Goal: Check status: Check status

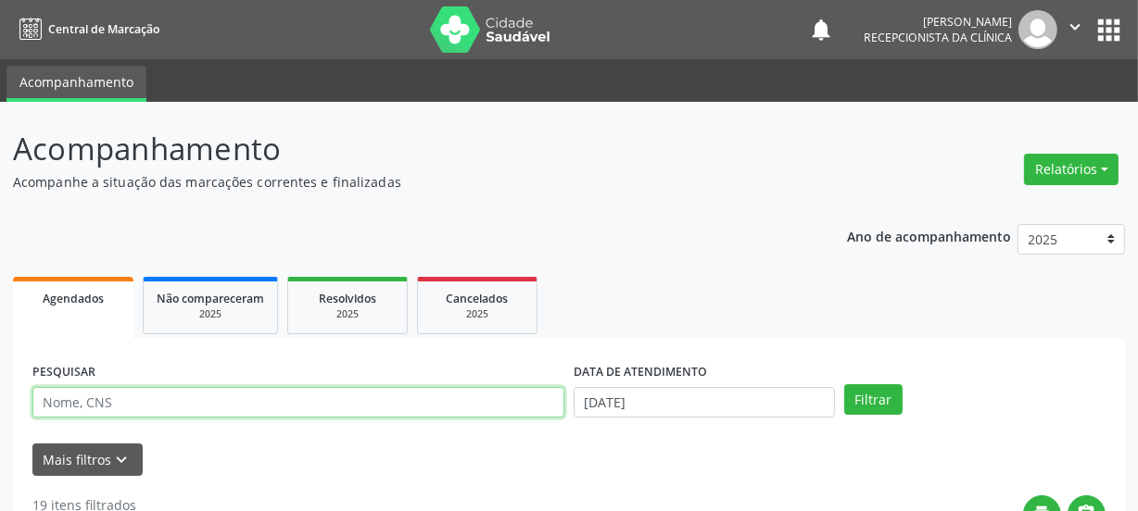
click at [142, 401] on input "text" at bounding box center [298, 403] width 532 height 32
click at [126, 400] on input "text" at bounding box center [298, 403] width 532 height 32
click at [216, 389] on input "text" at bounding box center [298, 403] width 532 height 32
paste input "705003896027951"
type input "705003896027951"
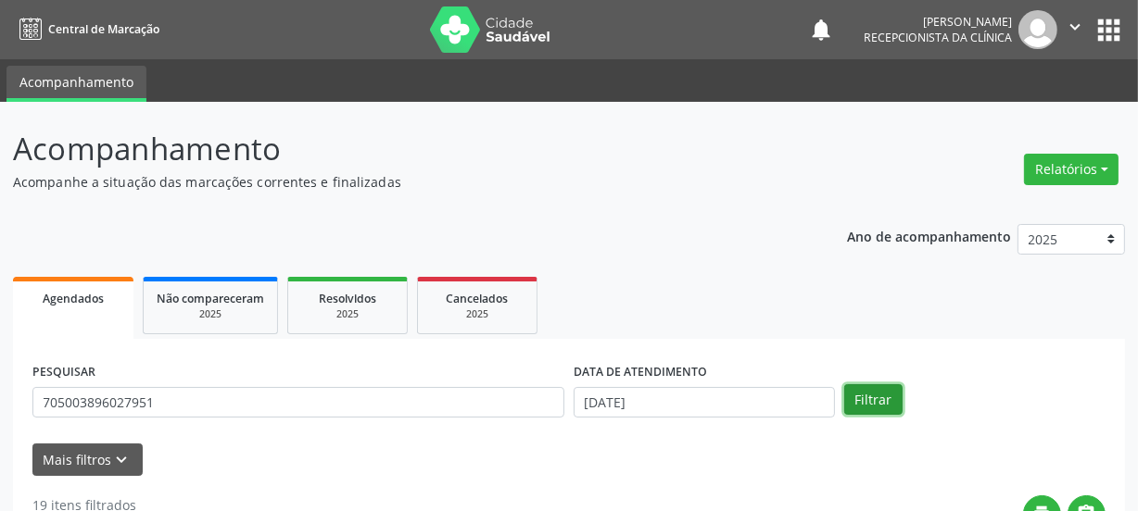
click at [873, 399] on button "Filtrar" at bounding box center [873, 400] width 58 height 32
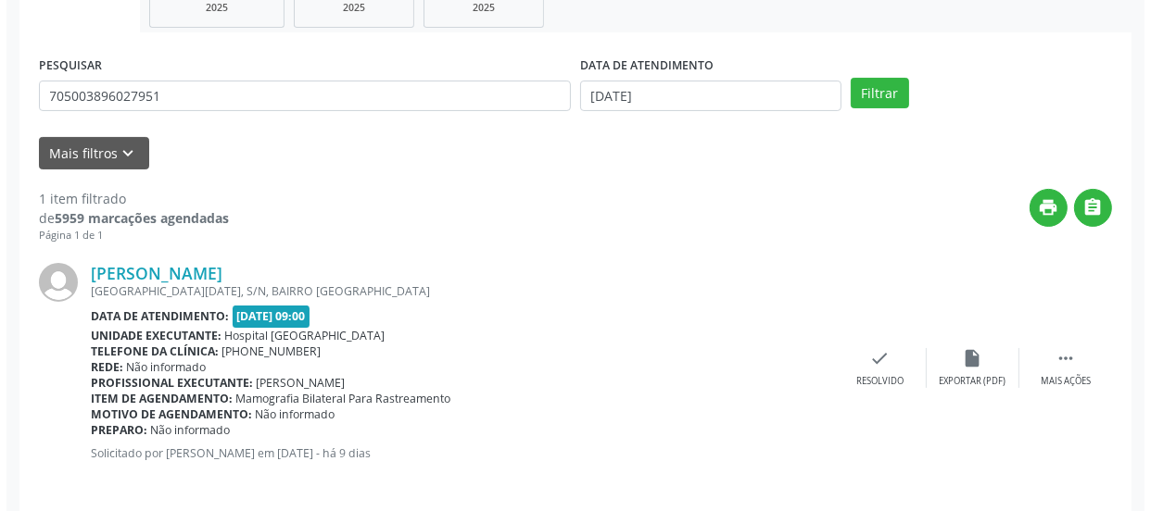
scroll to position [321, 0]
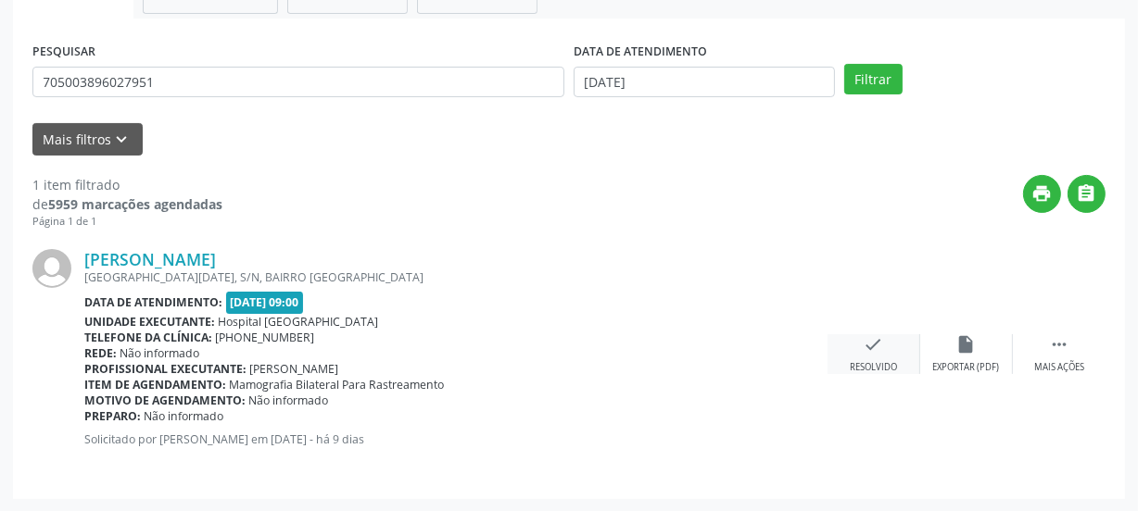
click at [869, 345] on icon "check" at bounding box center [874, 344] width 20 height 20
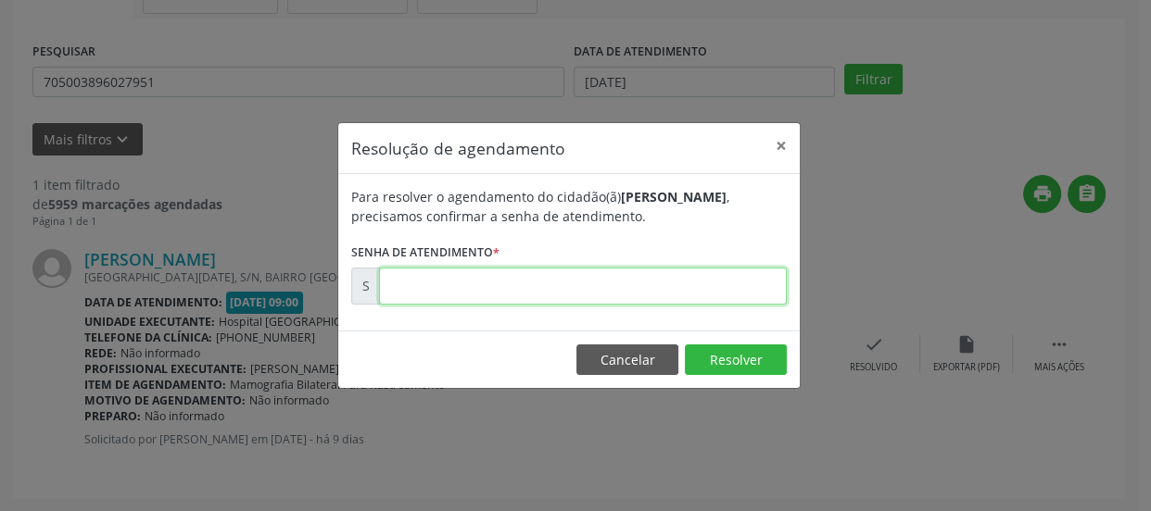
click at [716, 290] on input "text" at bounding box center [583, 286] width 408 height 37
type input "00175711"
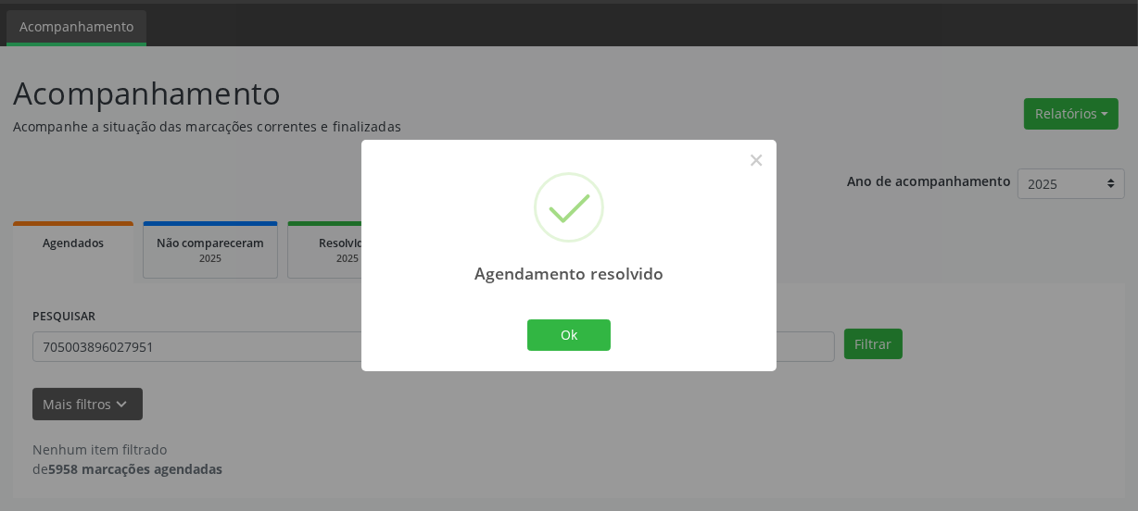
scroll to position [55, 0]
drag, startPoint x: 586, startPoint y: 334, endPoint x: 563, endPoint y: 316, distance: 29.7
click at [586, 334] on button "Ok" at bounding box center [568, 336] width 83 height 32
